Goal: Task Accomplishment & Management: Complete application form

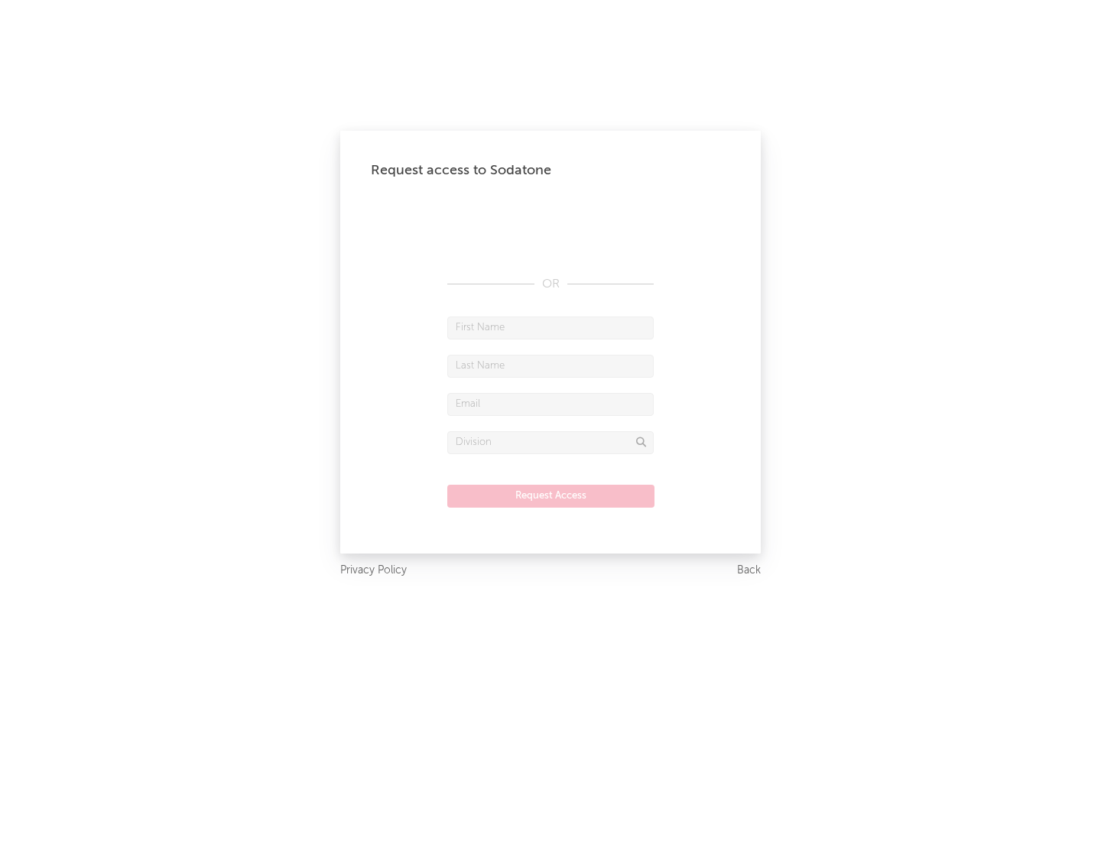
click at [551, 327] on input "text" at bounding box center [550, 328] width 207 height 23
type input "[PERSON_NAME]"
click at [551, 366] on input "text" at bounding box center [550, 366] width 207 height 23
type input "[PERSON_NAME]"
click at [551, 404] on input "text" at bounding box center [550, 404] width 207 height 23
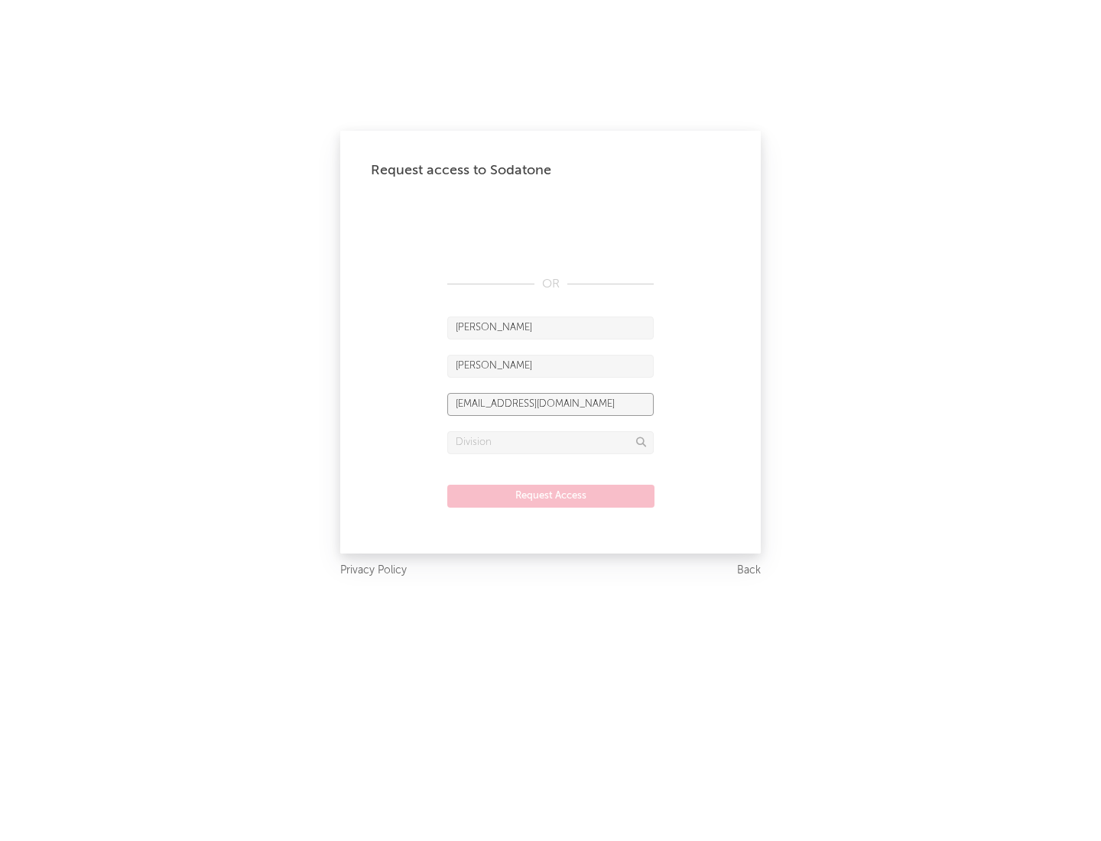
type input "[EMAIL_ADDRESS][DOMAIN_NAME]"
click at [551, 442] on input "text" at bounding box center [550, 442] width 207 height 23
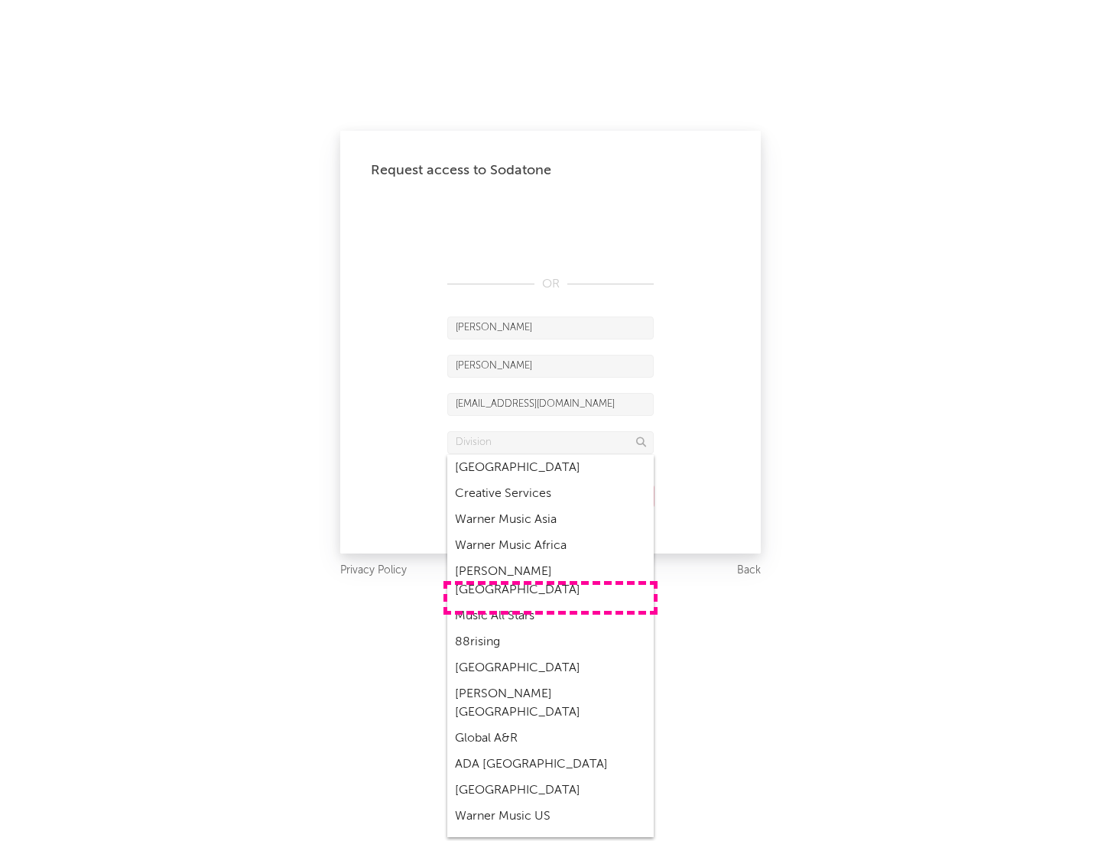
click at [551, 604] on div "Music All Stars" at bounding box center [550, 617] width 207 height 26
type input "Music All Stars"
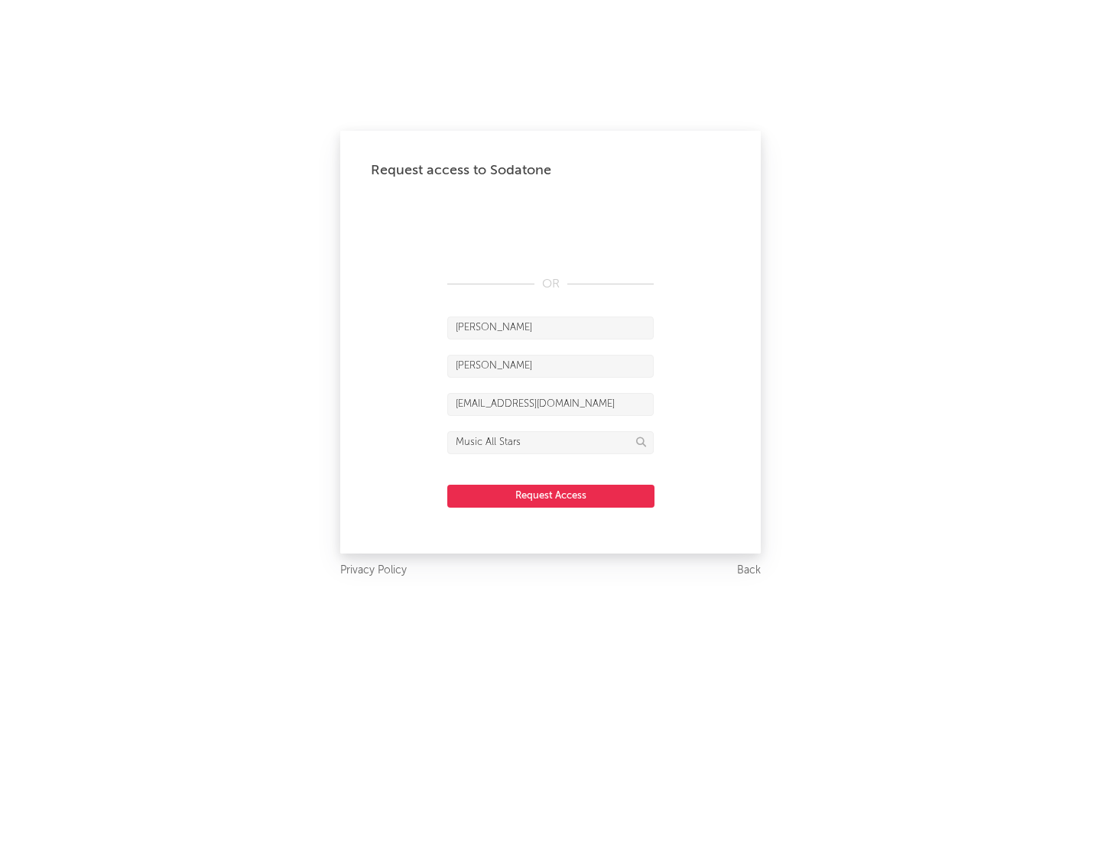
click at [551, 496] on button "Request Access" at bounding box center [550, 496] width 207 height 23
